Goal: Task Accomplishment & Management: Use online tool/utility

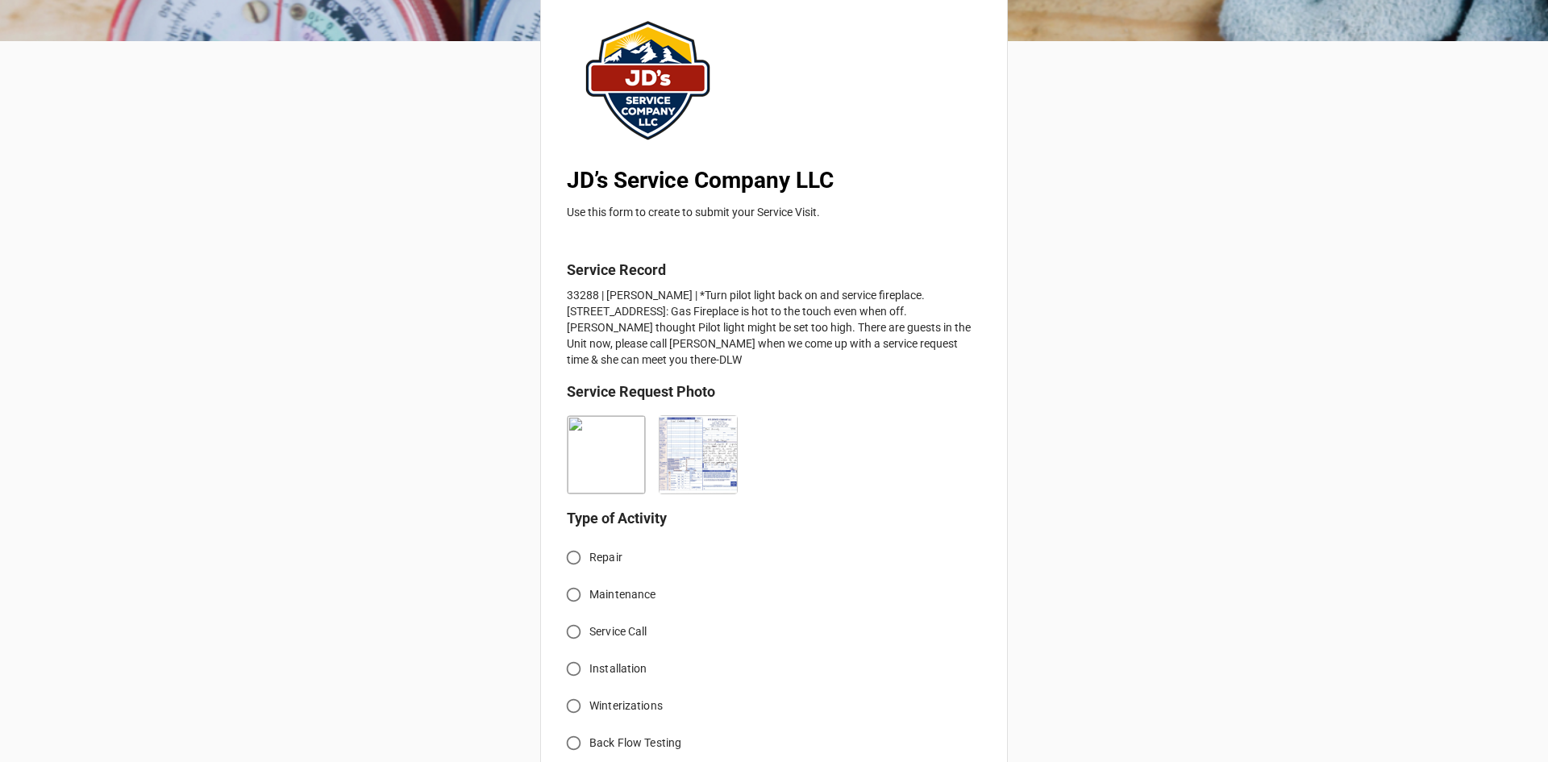
scroll to position [242, 0]
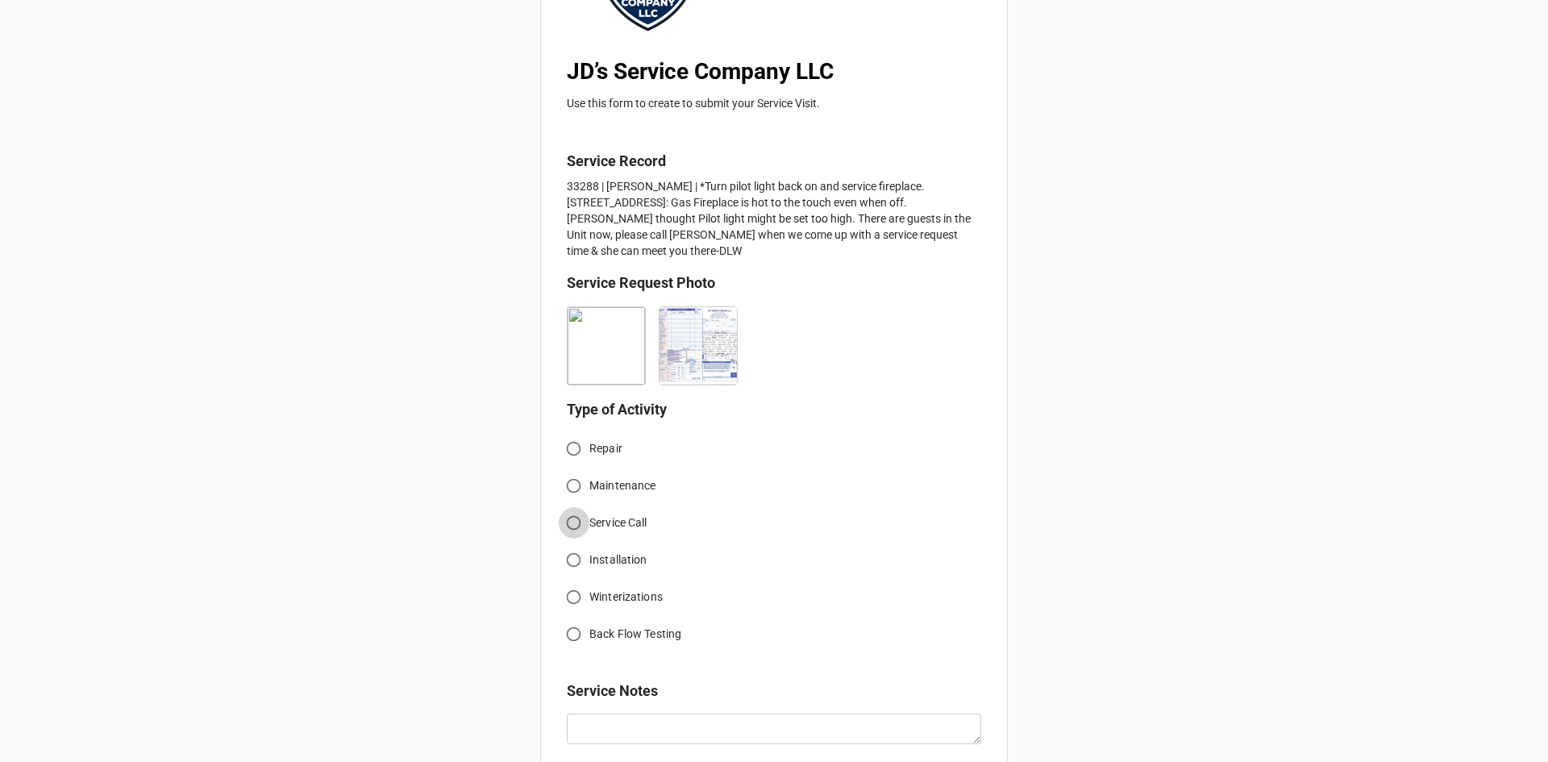
click at [575, 529] on input "Service Call" at bounding box center [573, 522] width 31 height 31
radio input "true"
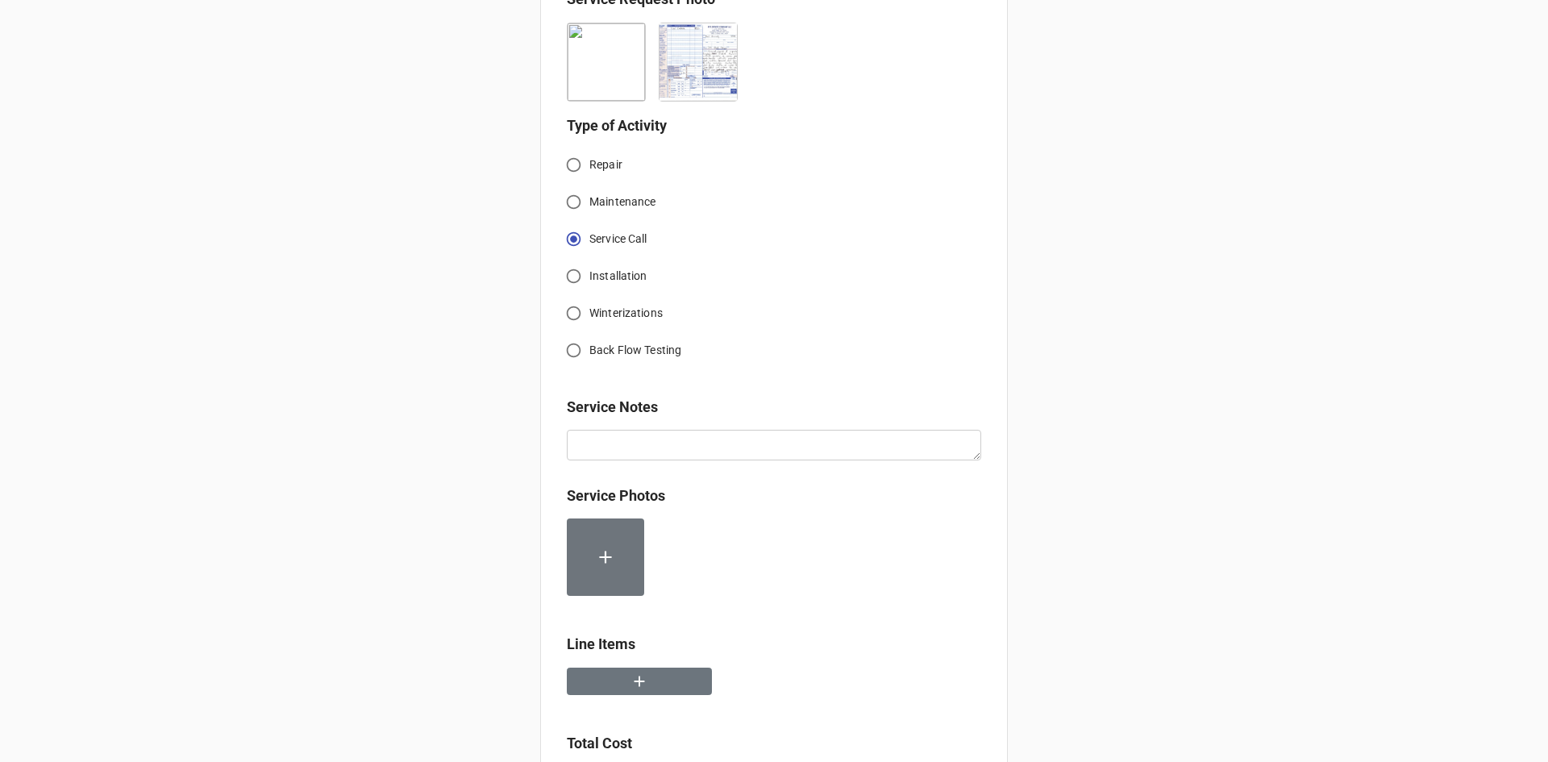
scroll to position [565, 0]
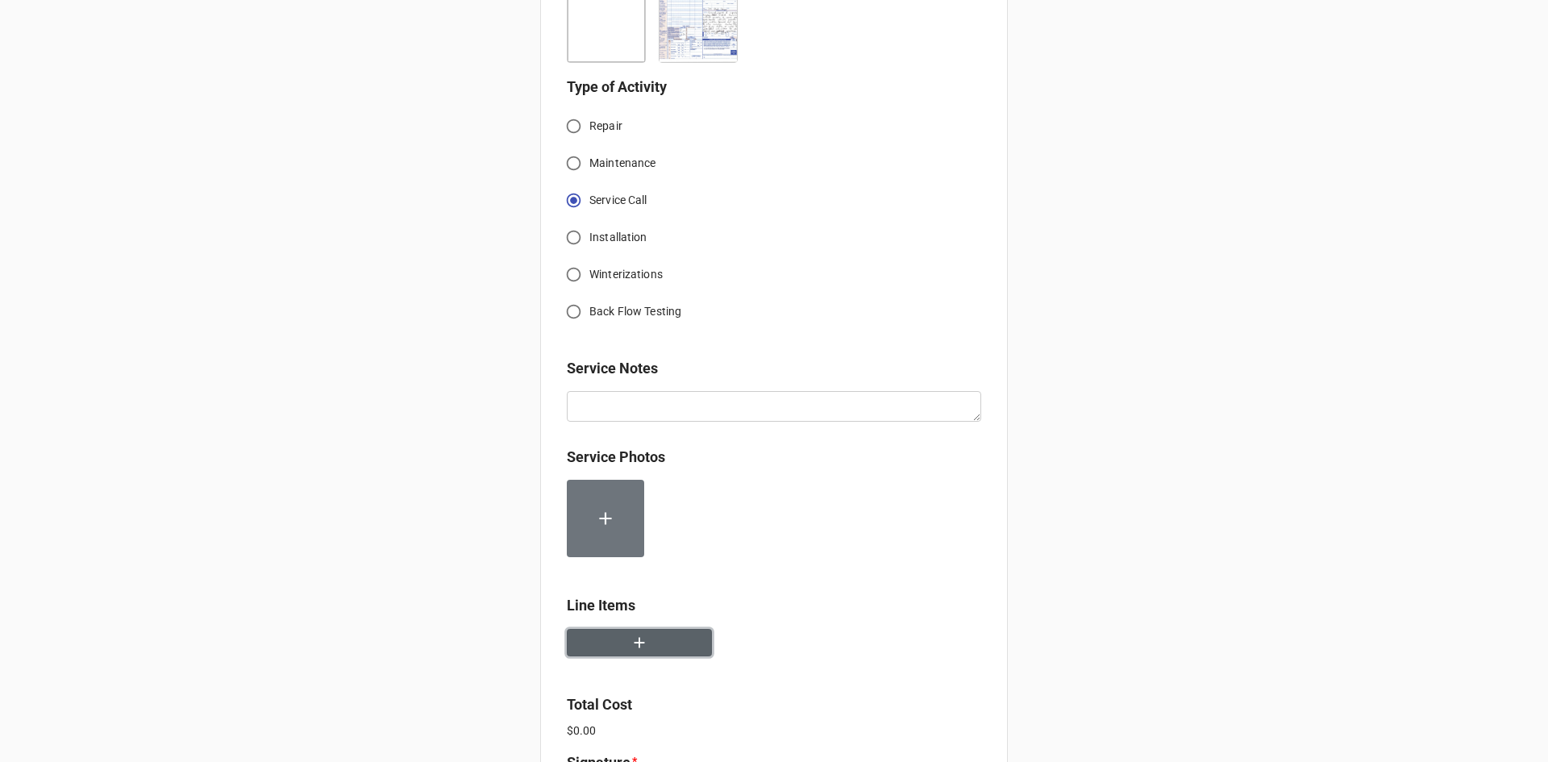
click at [631, 641] on icon "button" at bounding box center [640, 643] width 18 height 18
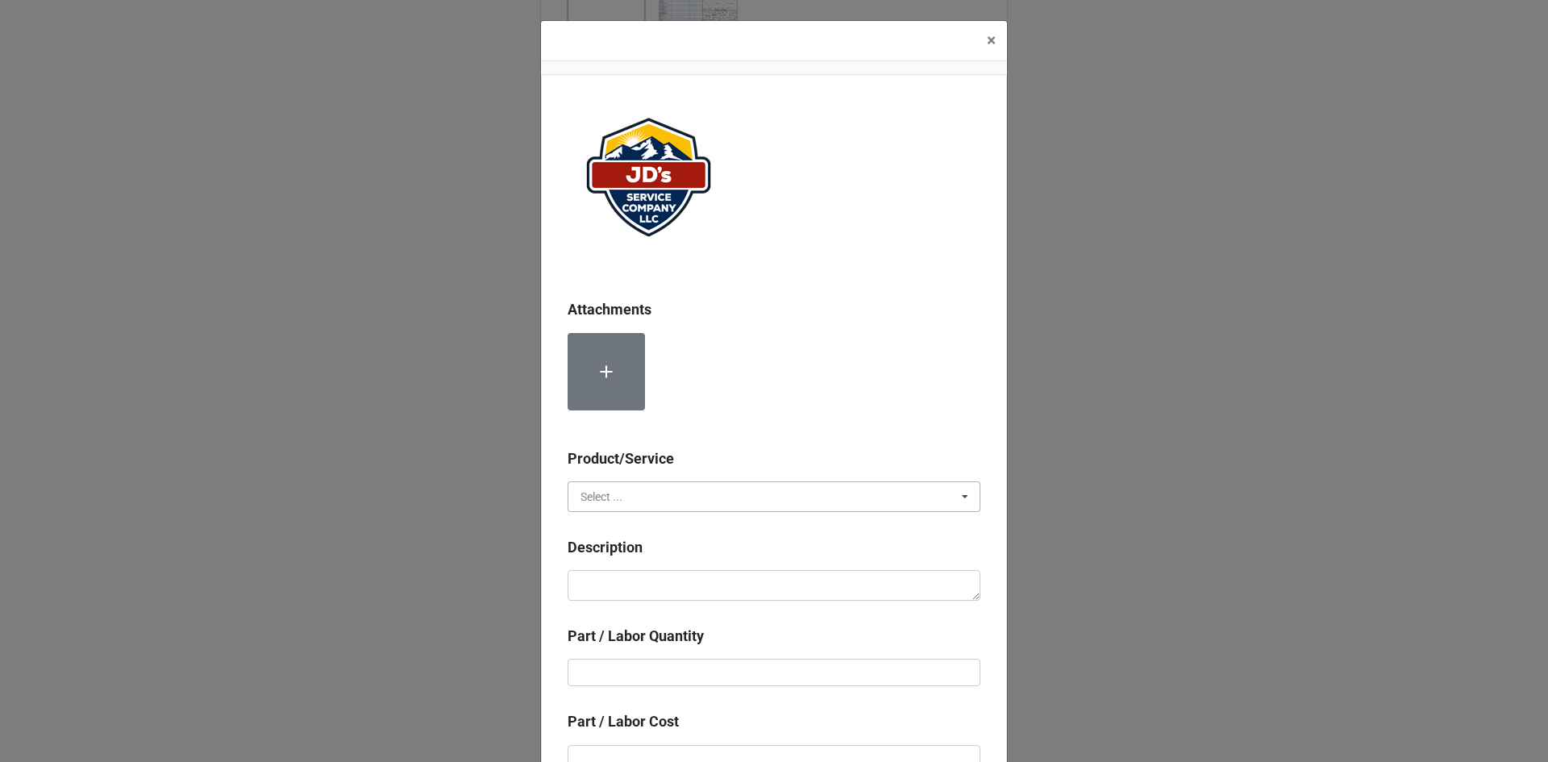
click at [723, 483] on input "text" at bounding box center [774, 496] width 411 height 29
click at [633, 519] on div "Services" at bounding box center [774, 526] width 411 height 30
click at [745, 576] on textarea at bounding box center [774, 585] width 413 height 31
paste textarea "3:00pm-4:30pm; Service Address: [STREET_ADDRESS][PERSON_NAME] Serviced, cleaned…"
type textarea "x"
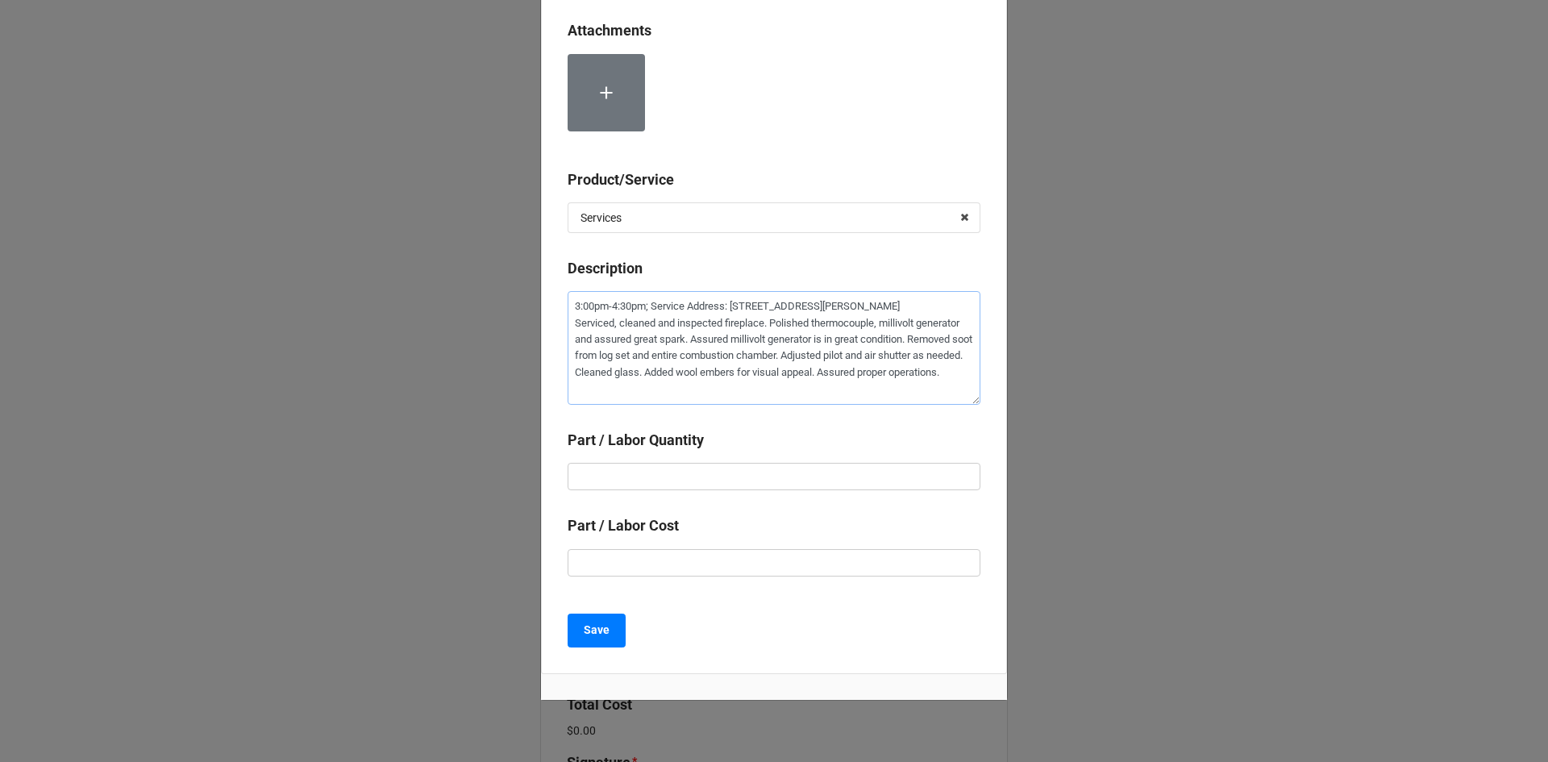
scroll to position [318, 0]
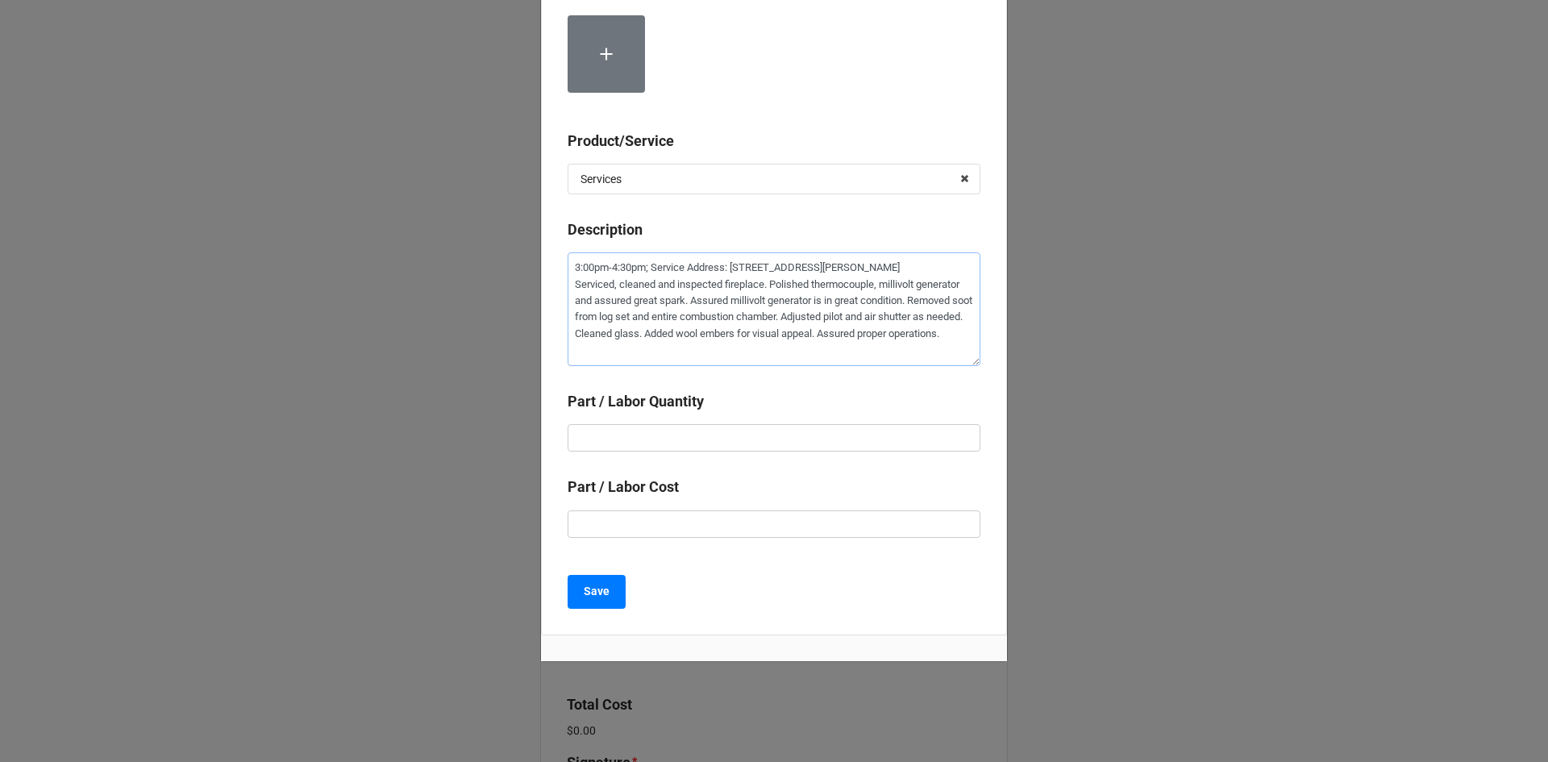
type textarea "3:00pm-4:30pm; Service Address: [STREET_ADDRESS][PERSON_NAME] Serviced, cleaned…"
click at [811, 432] on input "text" at bounding box center [774, 437] width 413 height 27
type textarea "x"
type input "1"
type textarea "x"
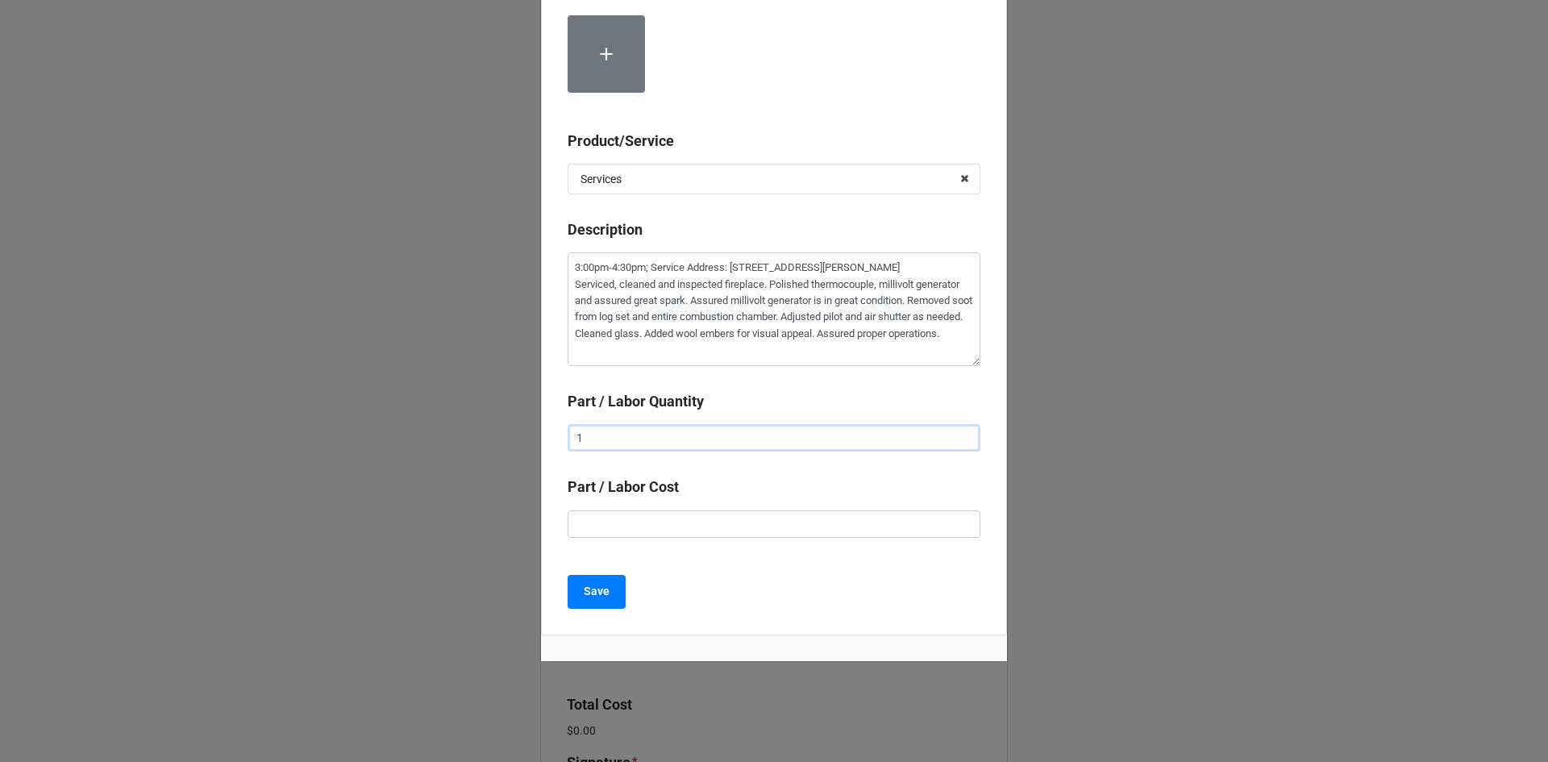
type input "1."
type textarea "x"
type input "1.5"
type textarea "x"
type input "$2.00"
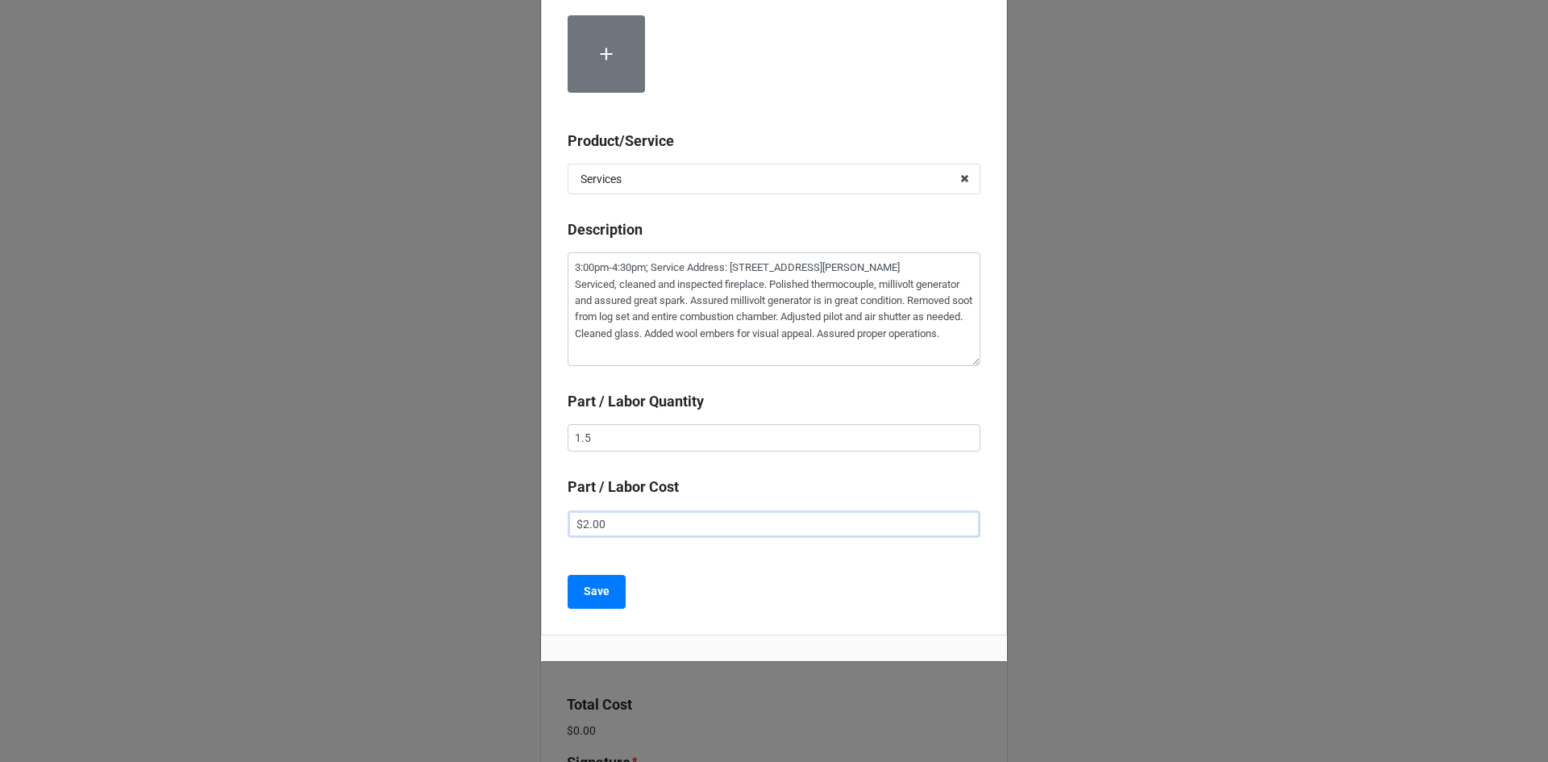
type textarea "x"
type input "$22.00"
type textarea "x"
type input "$225.00"
click at [591, 595] on b "Save" at bounding box center [597, 591] width 26 height 17
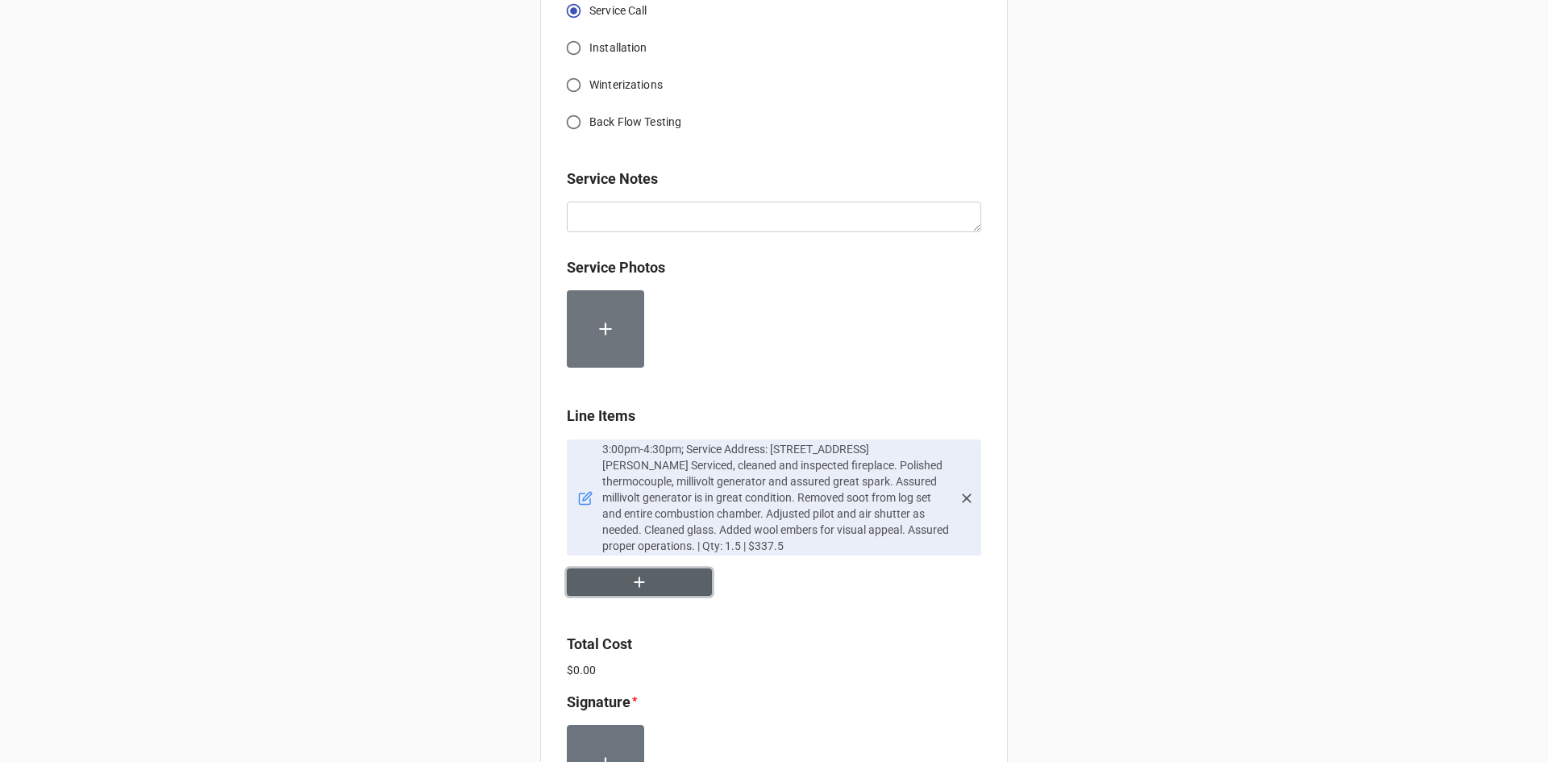
scroll to position [832, 0]
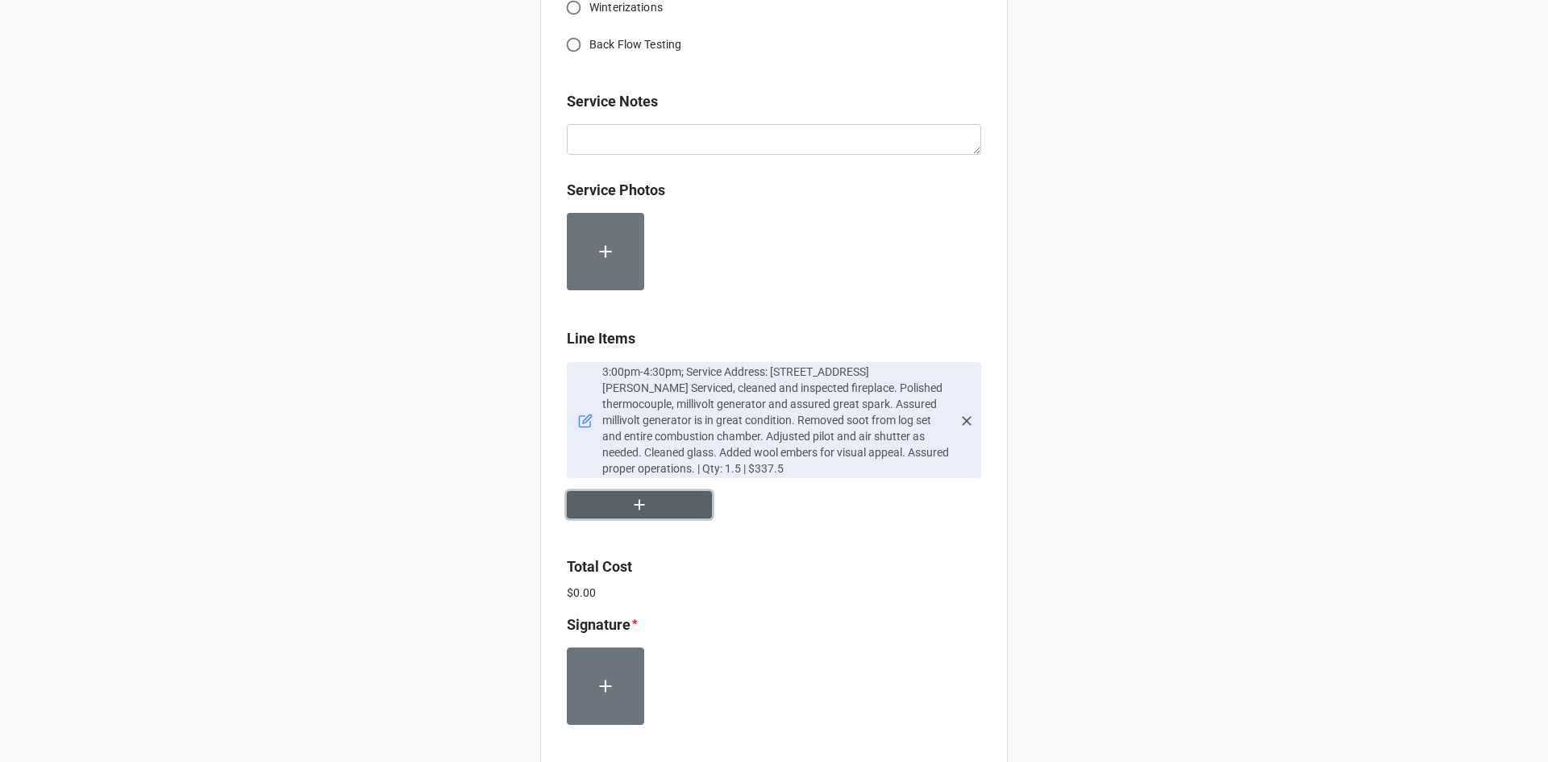
click at [655, 511] on button "button" at bounding box center [639, 505] width 145 height 28
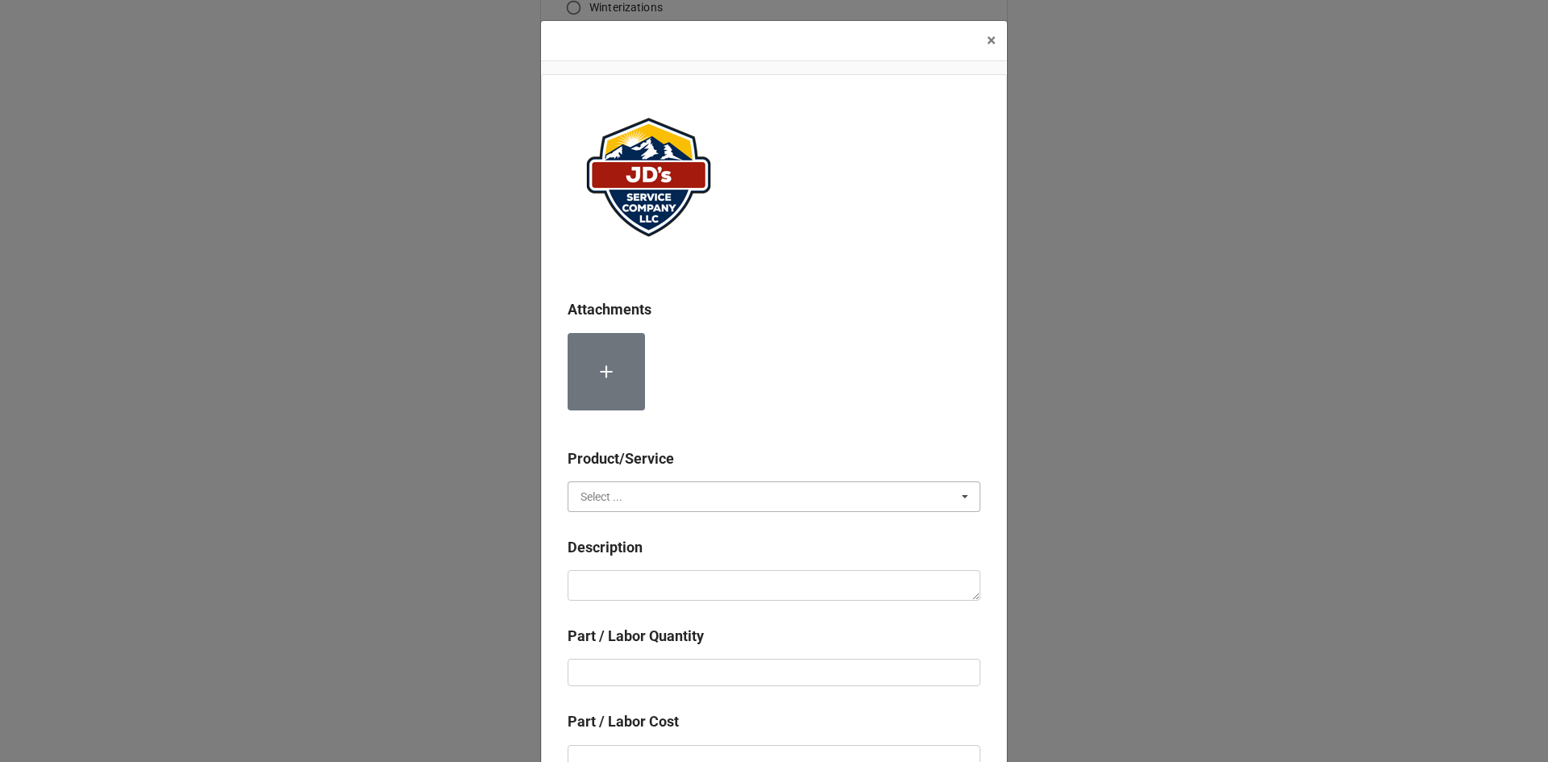
click at [636, 496] on input "text" at bounding box center [774, 496] width 411 height 29
click at [647, 556] on div "Material Cost" at bounding box center [774, 556] width 411 height 30
click at [650, 582] on textarea at bounding box center [774, 585] width 413 height 31
type textarea "x"
type textarea "W"
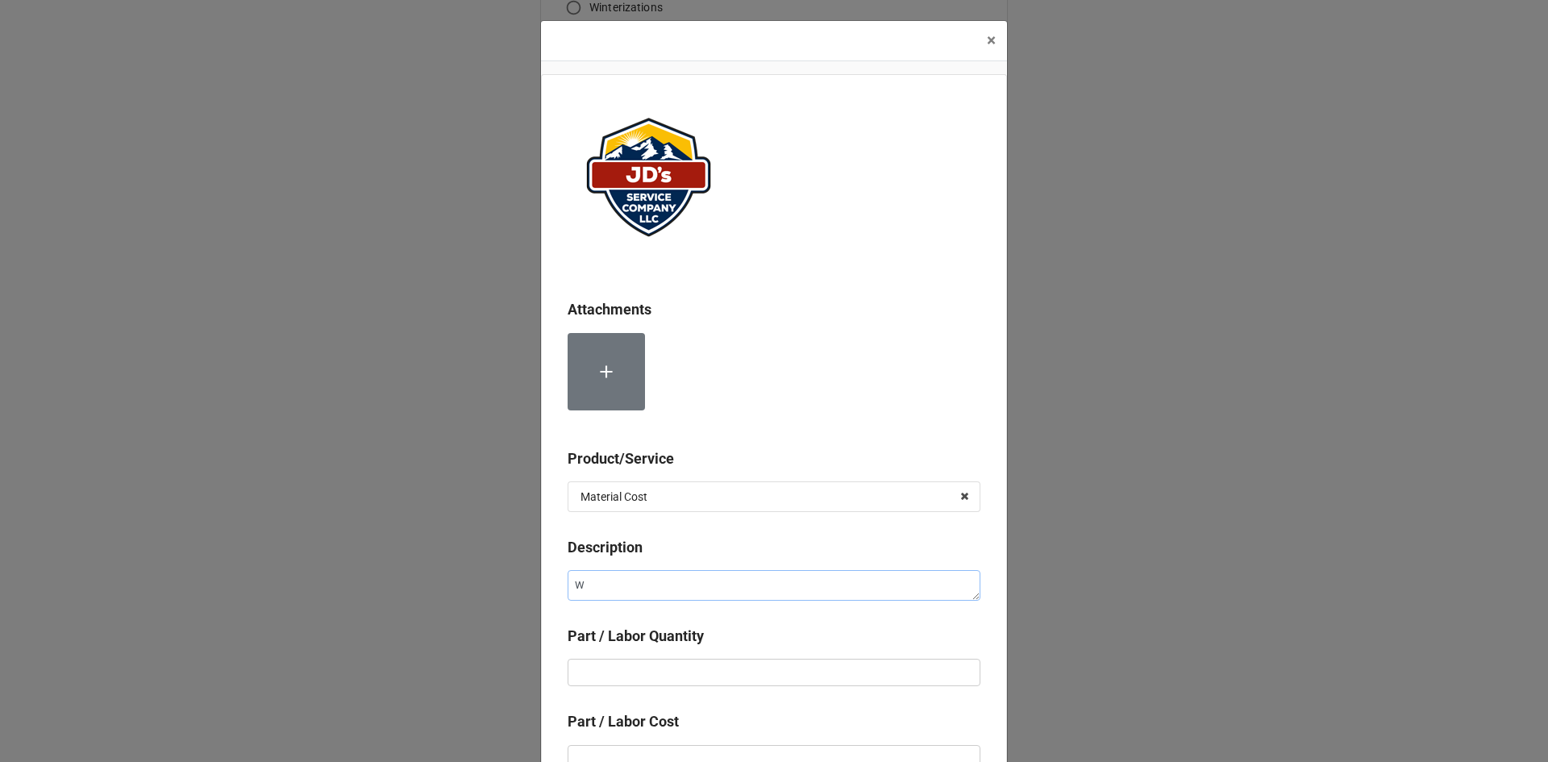
type textarea "x"
type textarea "Wo"
type textarea "x"
type textarea "Woo"
type textarea "x"
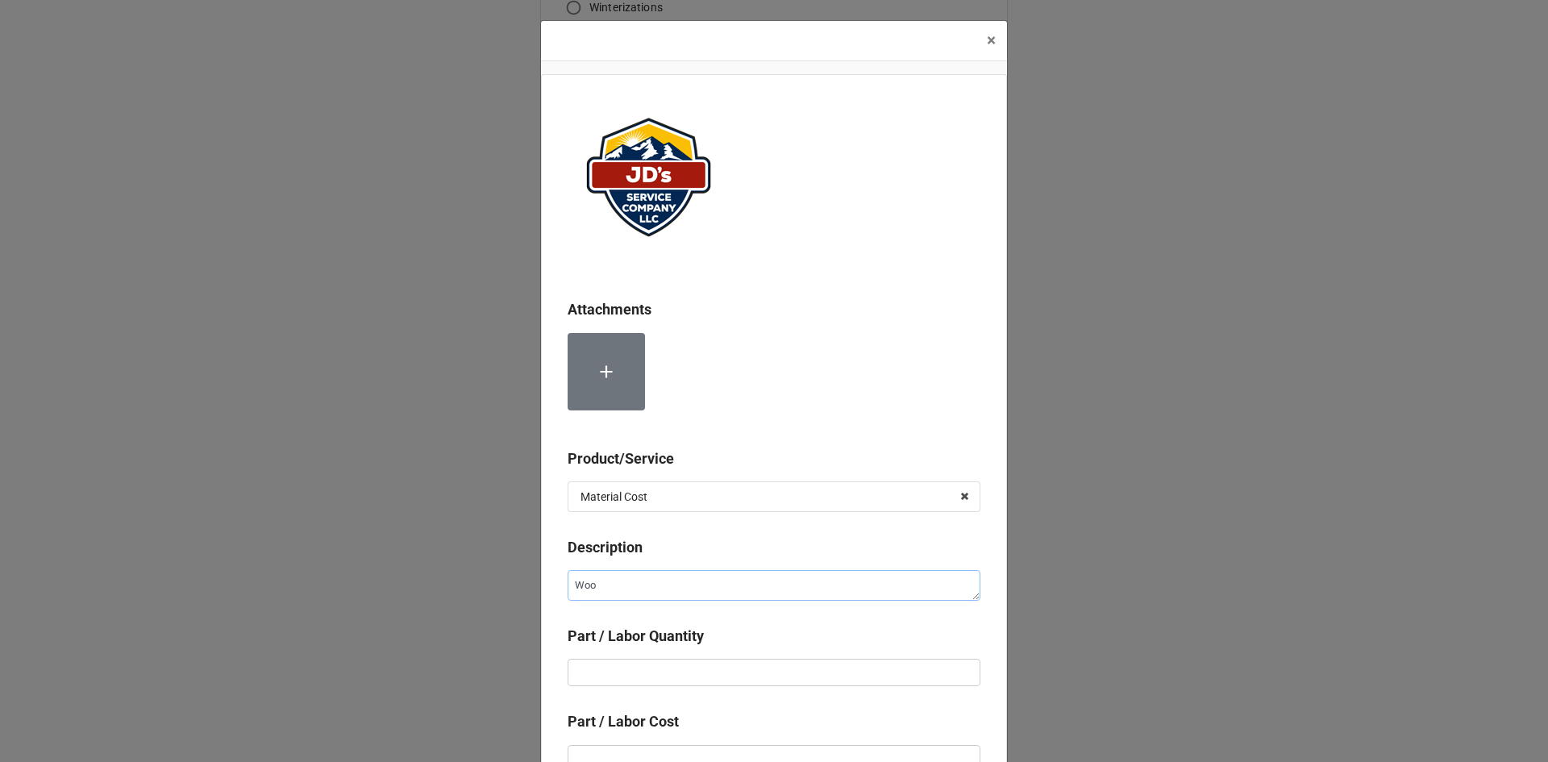
type textarea "Wool"
type textarea "x"
type textarea "Wool"
type textarea "x"
type textarea "Wool E"
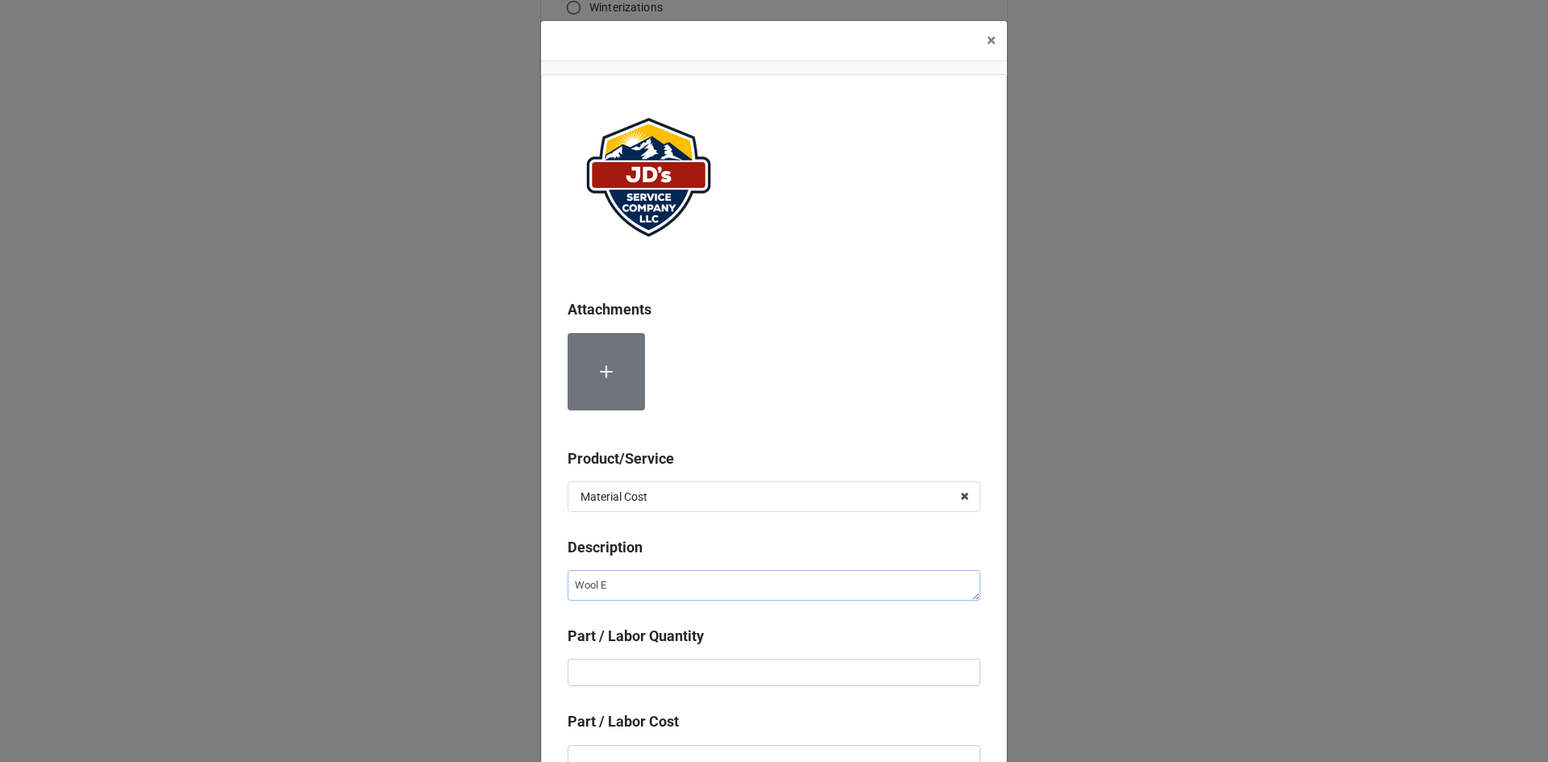
type textarea "x"
type textarea "Wool Em"
type textarea "x"
type textarea "Wool Emn"
type textarea "x"
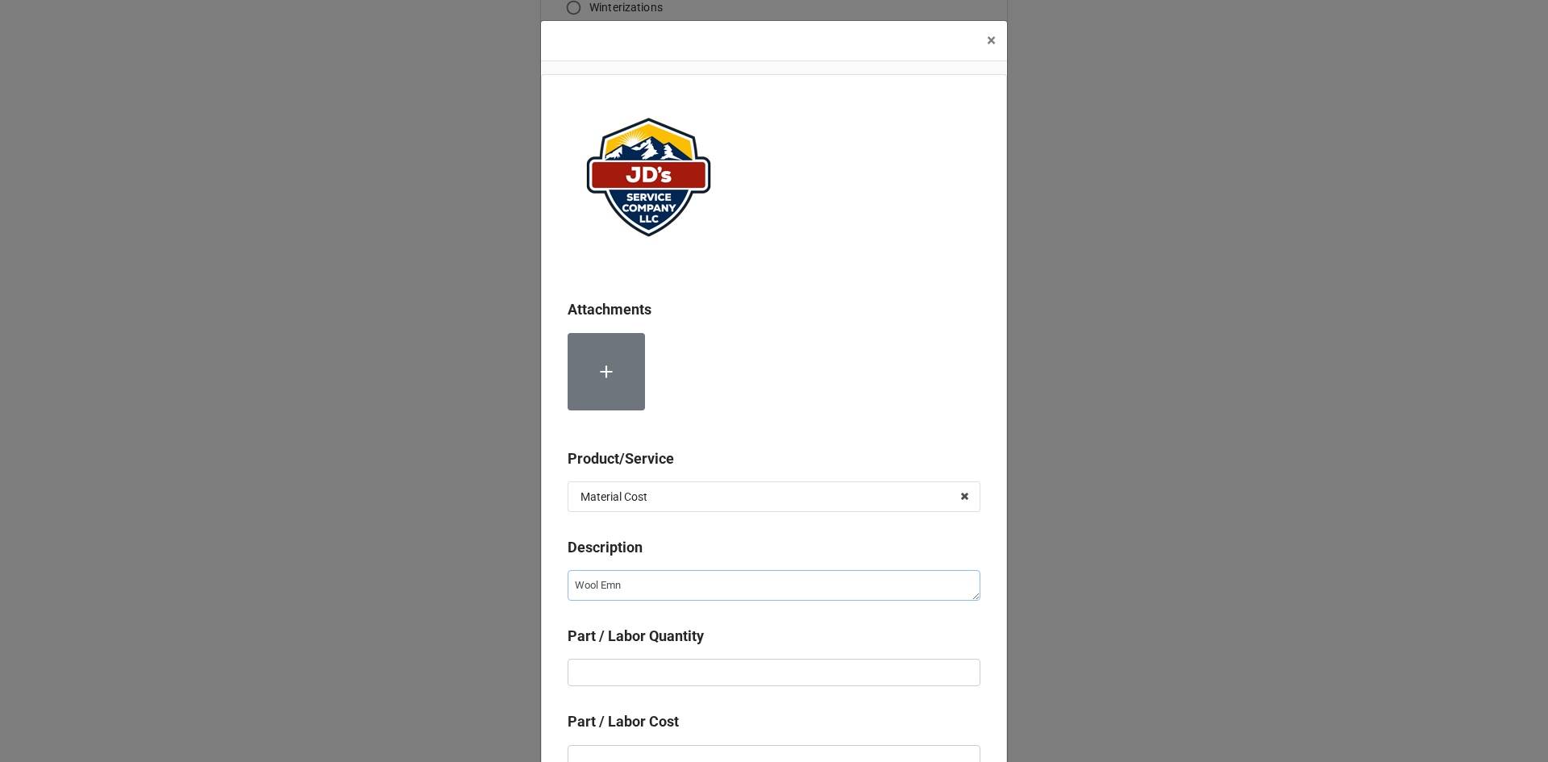
type textarea "Wool Emnr"
type textarea "x"
type textarea "Wool Emnre"
type textarea "x"
type textarea "Wool Emnr"
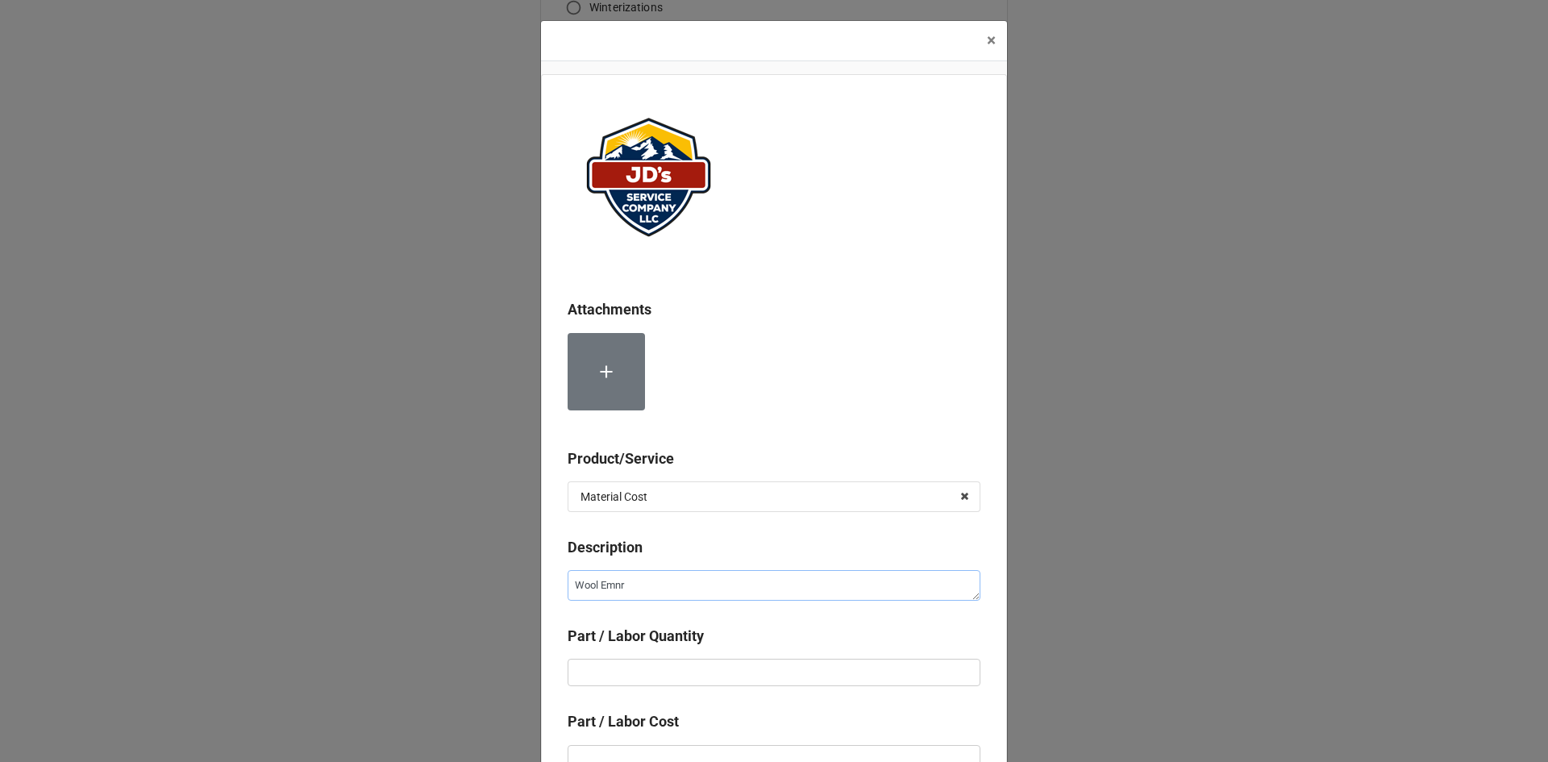
type textarea "x"
type textarea "Wool Emn"
type textarea "x"
type textarea "Wool Emb"
type textarea "x"
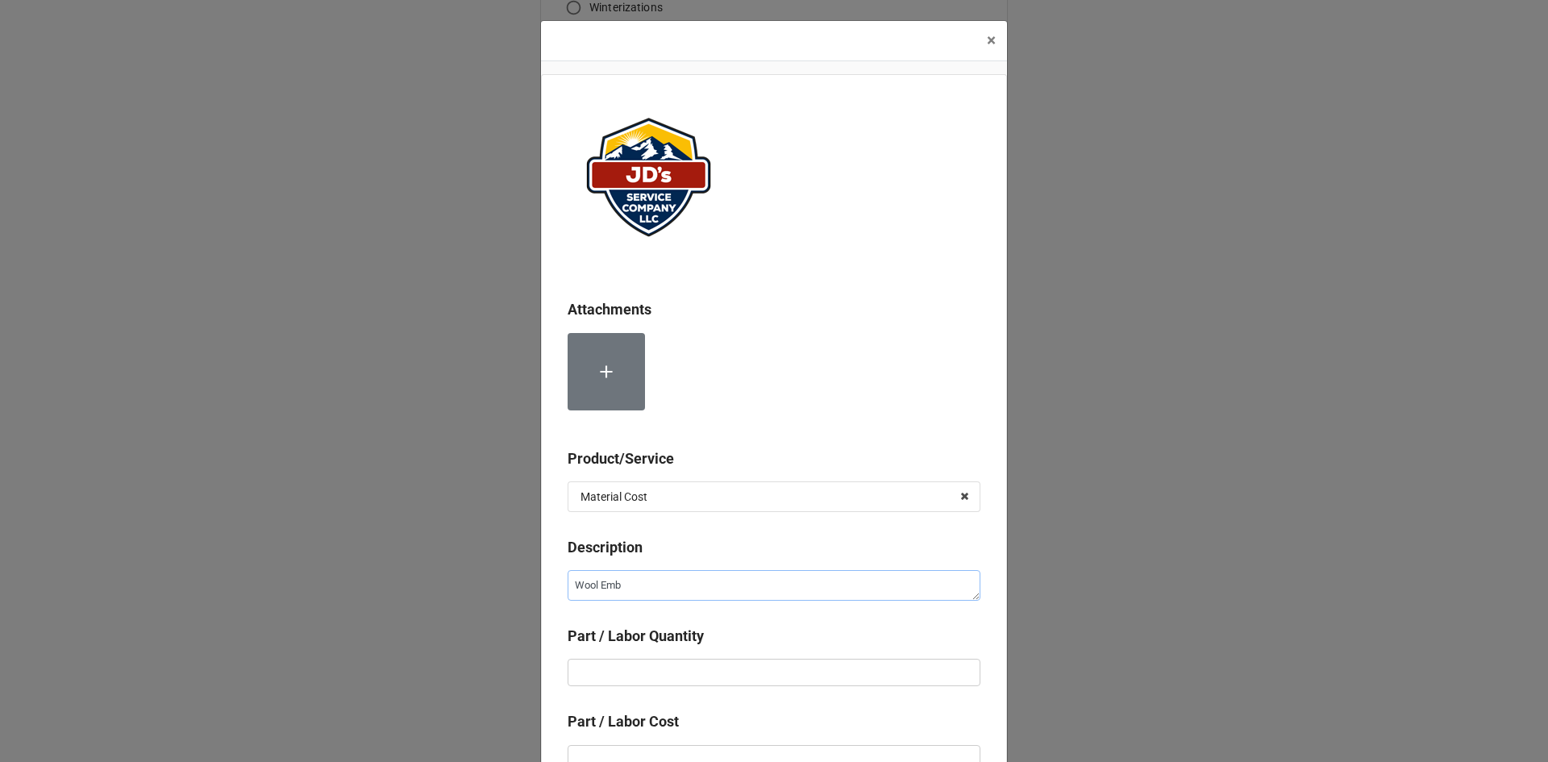
type textarea "Wool Embr"
type textarea "x"
type textarea "Wool Emb"
type textarea "x"
type textarea "Wool Embe"
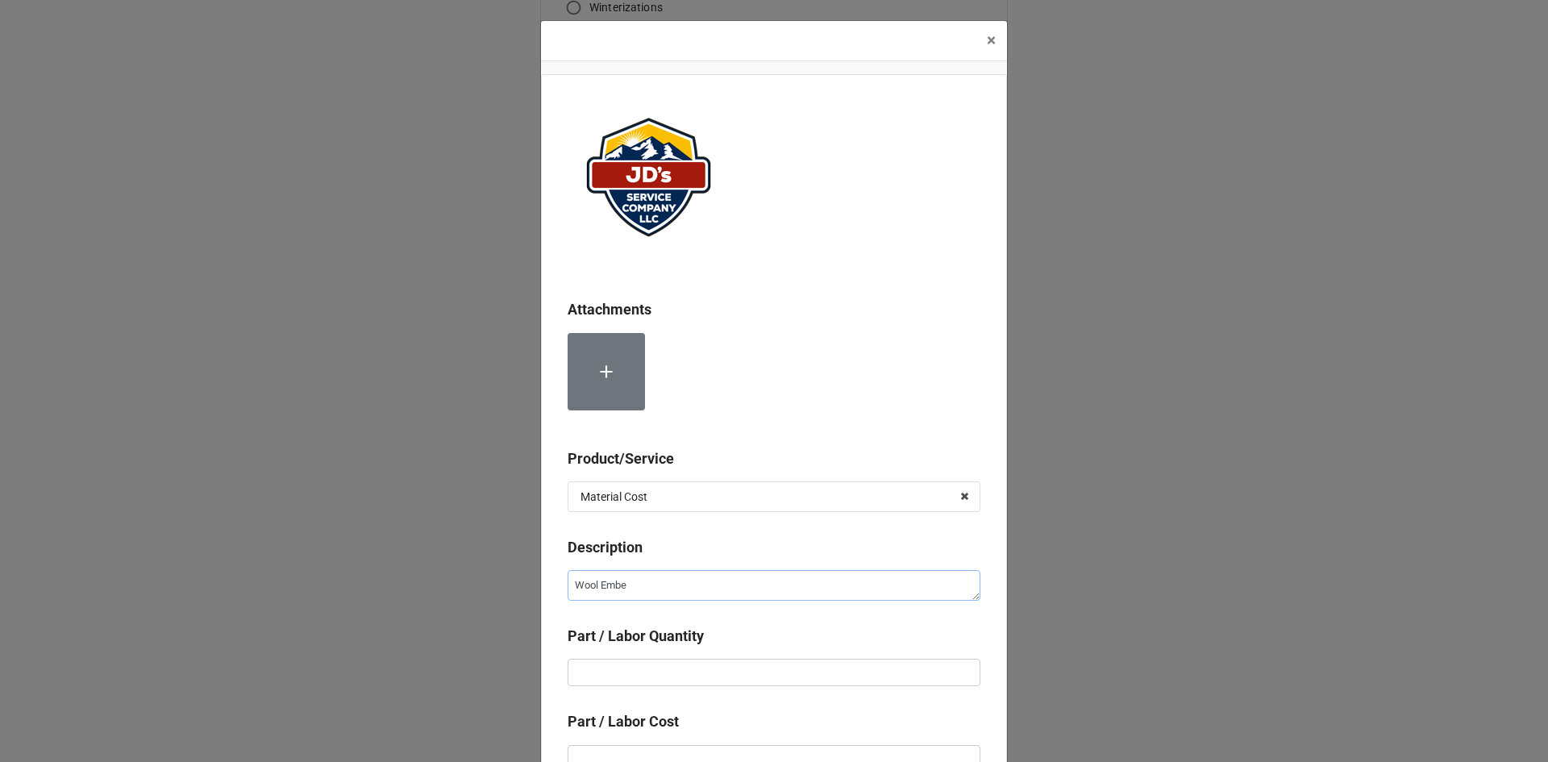
type textarea "x"
type textarea "Wool Ember"
type textarea "x"
type textarea "Wool Embers"
type textarea "x"
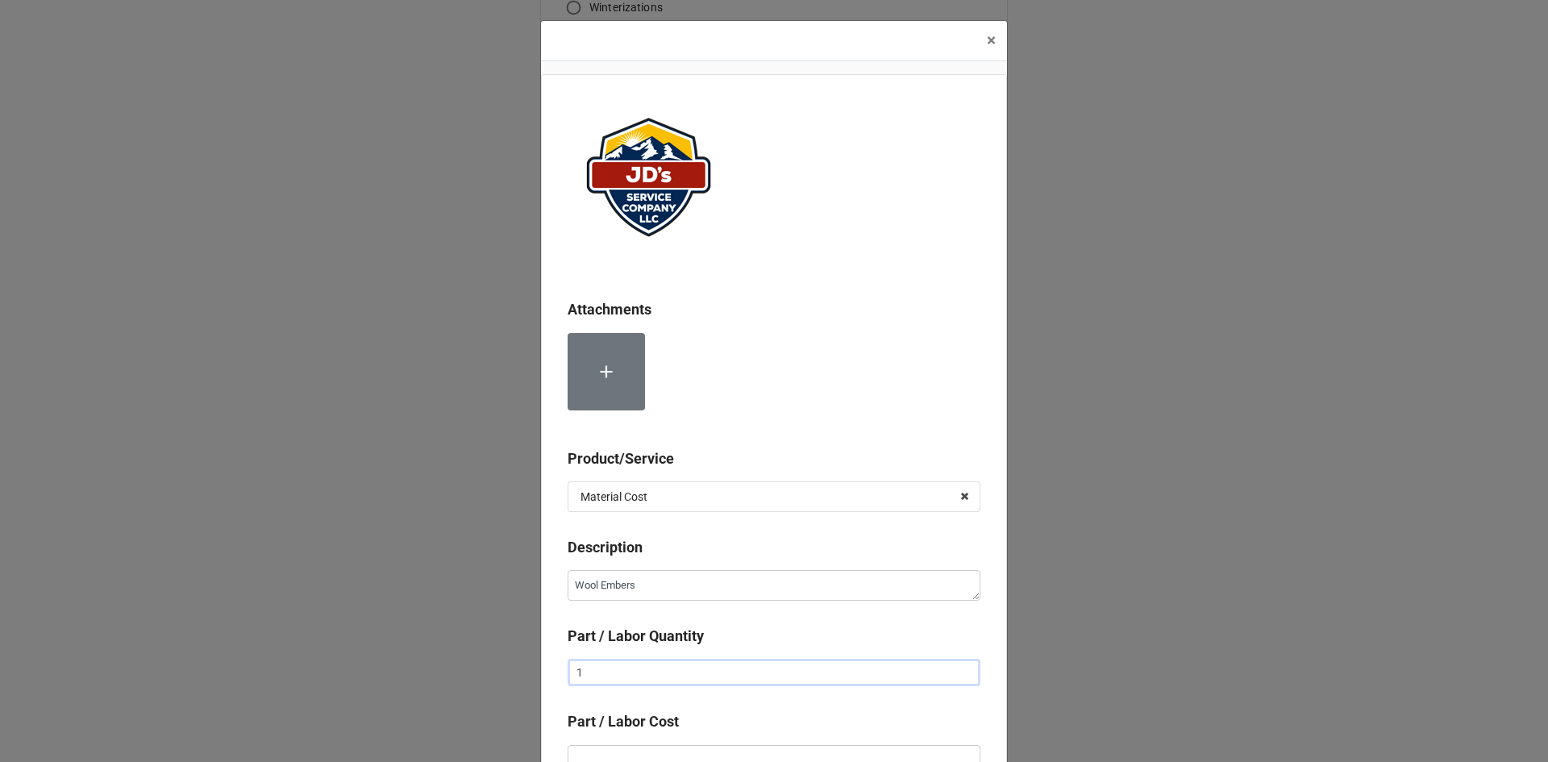
type input "1"
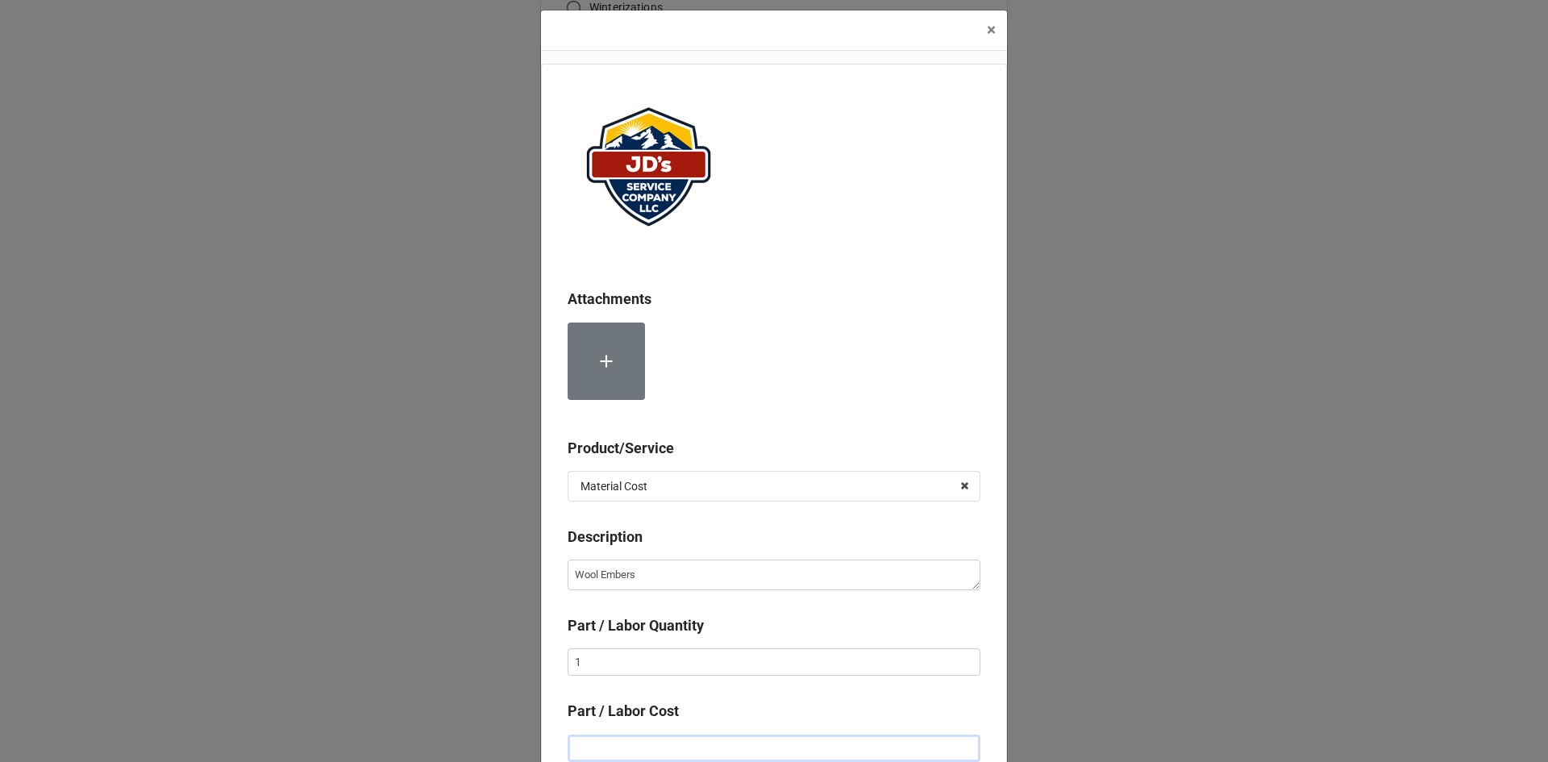
type textarea "x"
type input "$2.00"
type textarea "x"
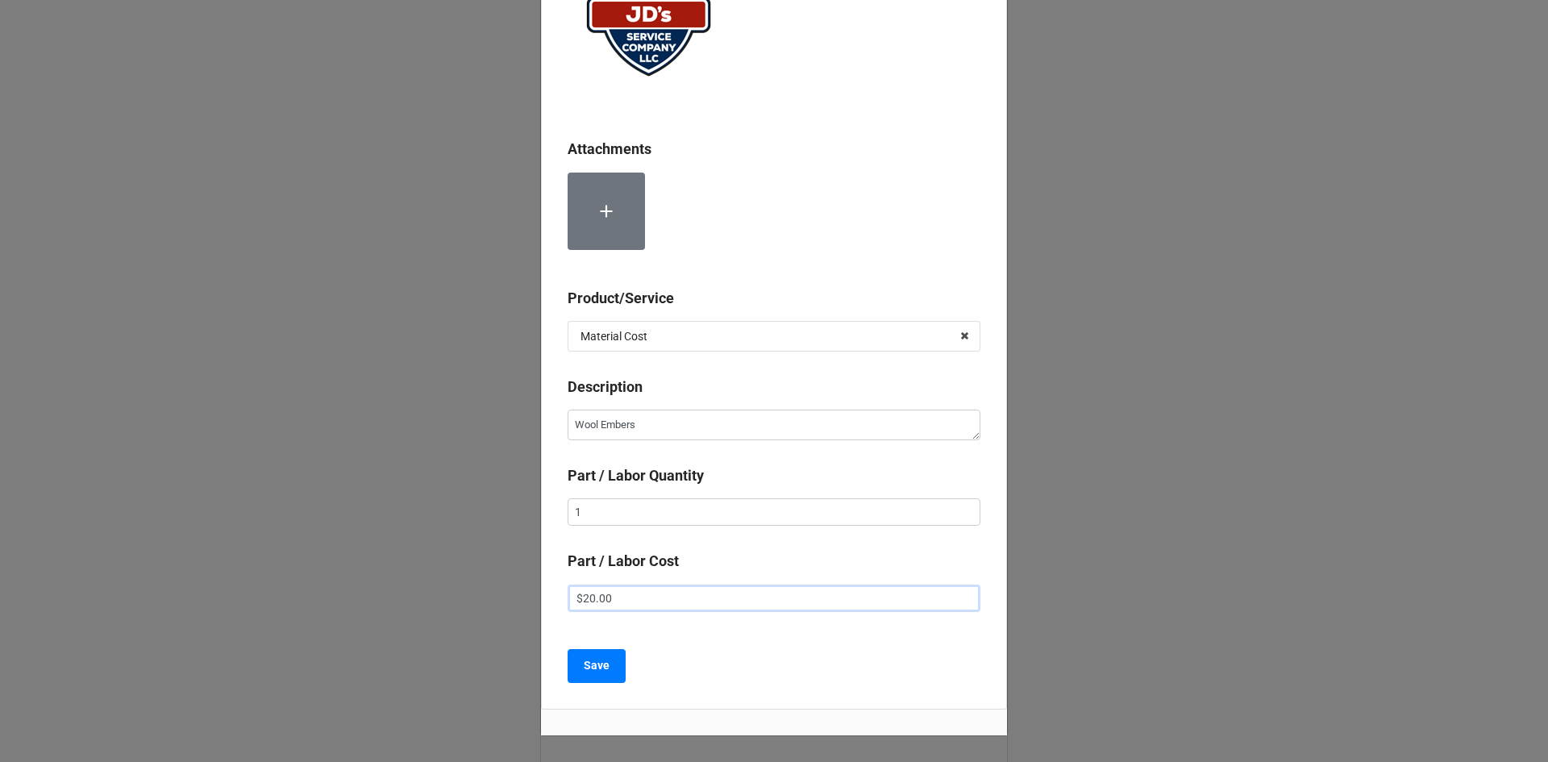
scroll to position [161, 0]
type input "$20.00"
click at [601, 671] on b "Save" at bounding box center [597, 664] width 26 height 17
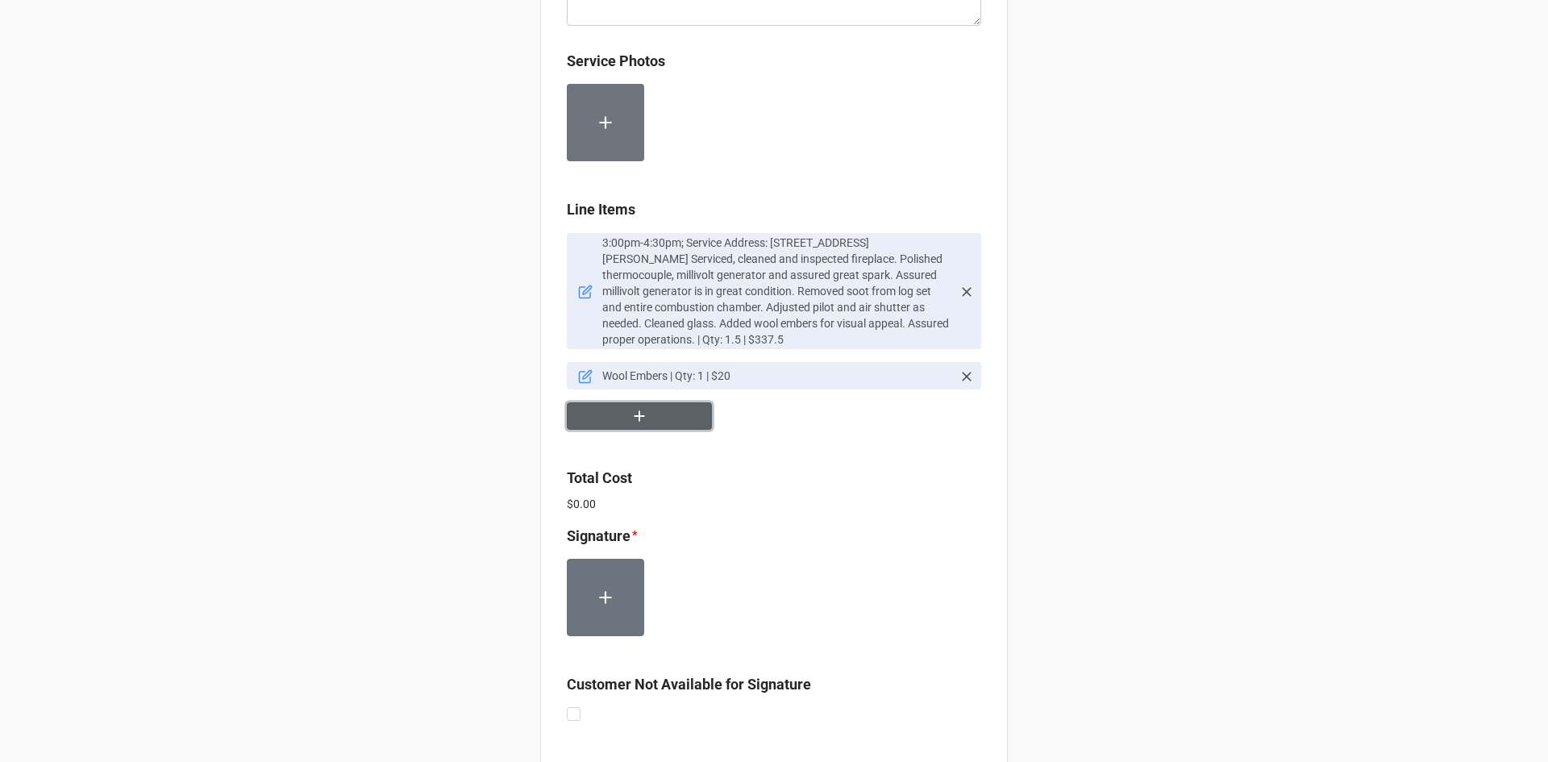
scroll to position [993, 0]
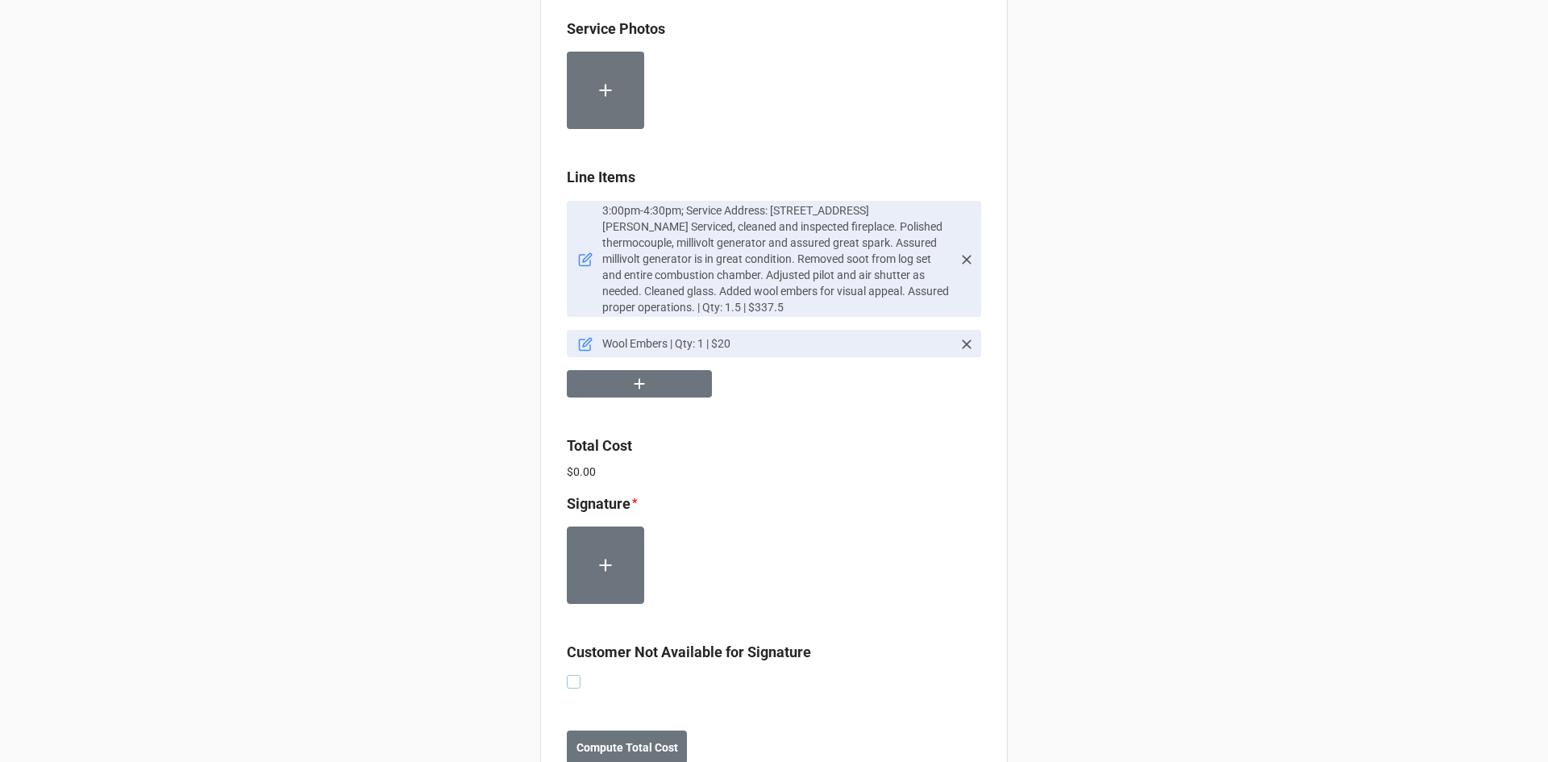
click at [572, 675] on label at bounding box center [574, 675] width 14 height 0
checkbox input "true"
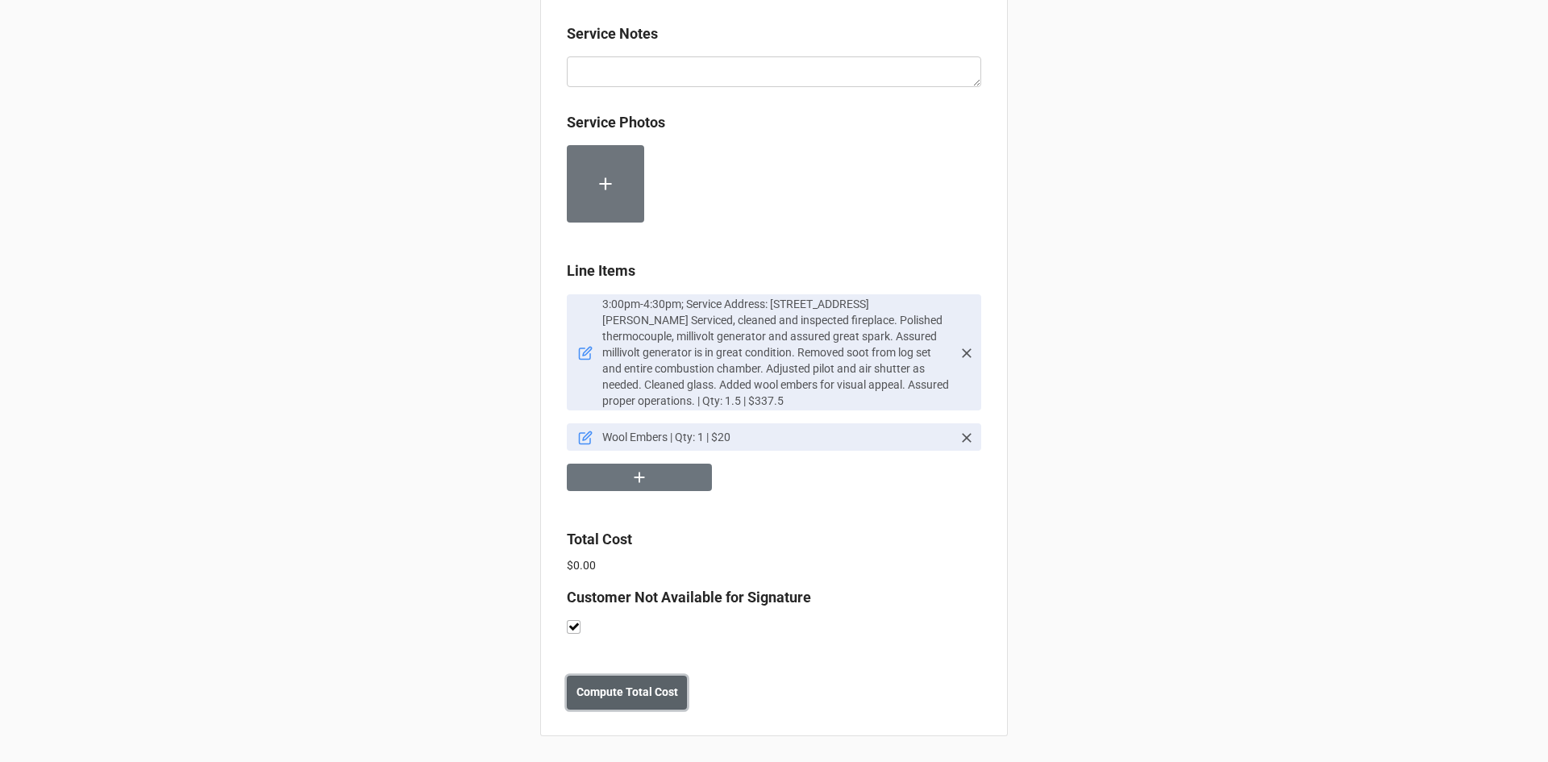
click at [636, 699] on b "Compute Total Cost" at bounding box center [628, 692] width 102 height 17
click at [578, 698] on button "Save" at bounding box center [596, 693] width 58 height 34
